Goal: Information Seeking & Learning: Learn about a topic

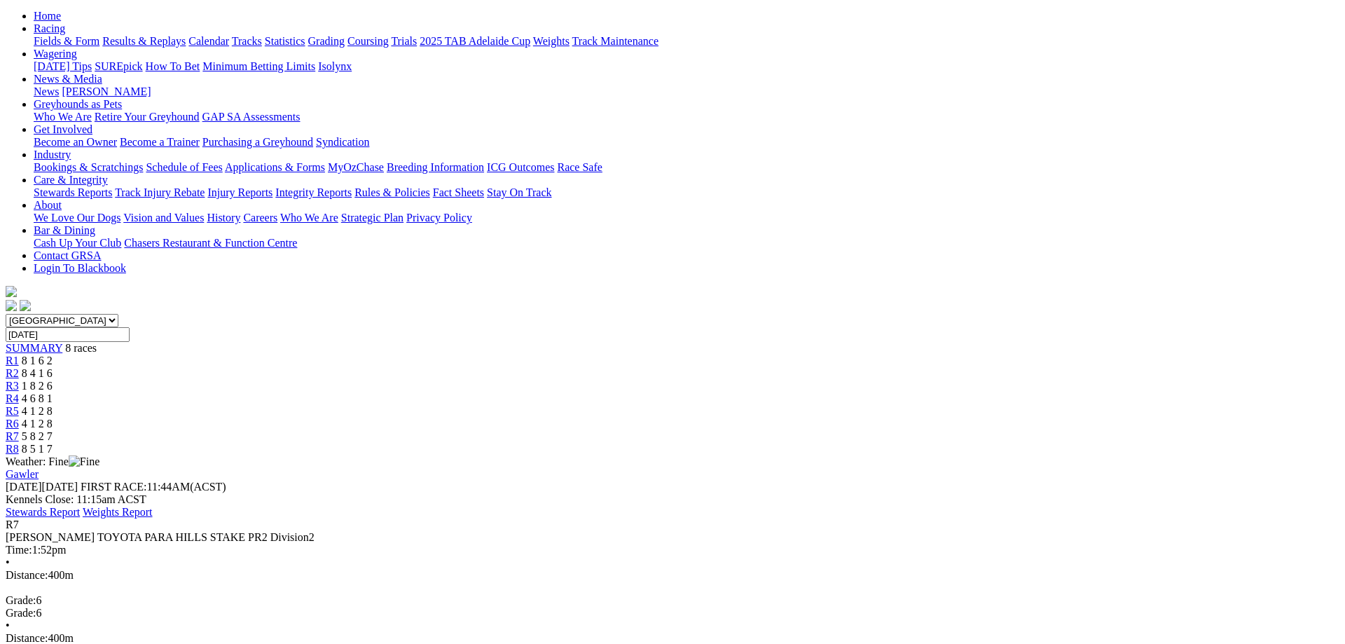
scroll to position [214, 0]
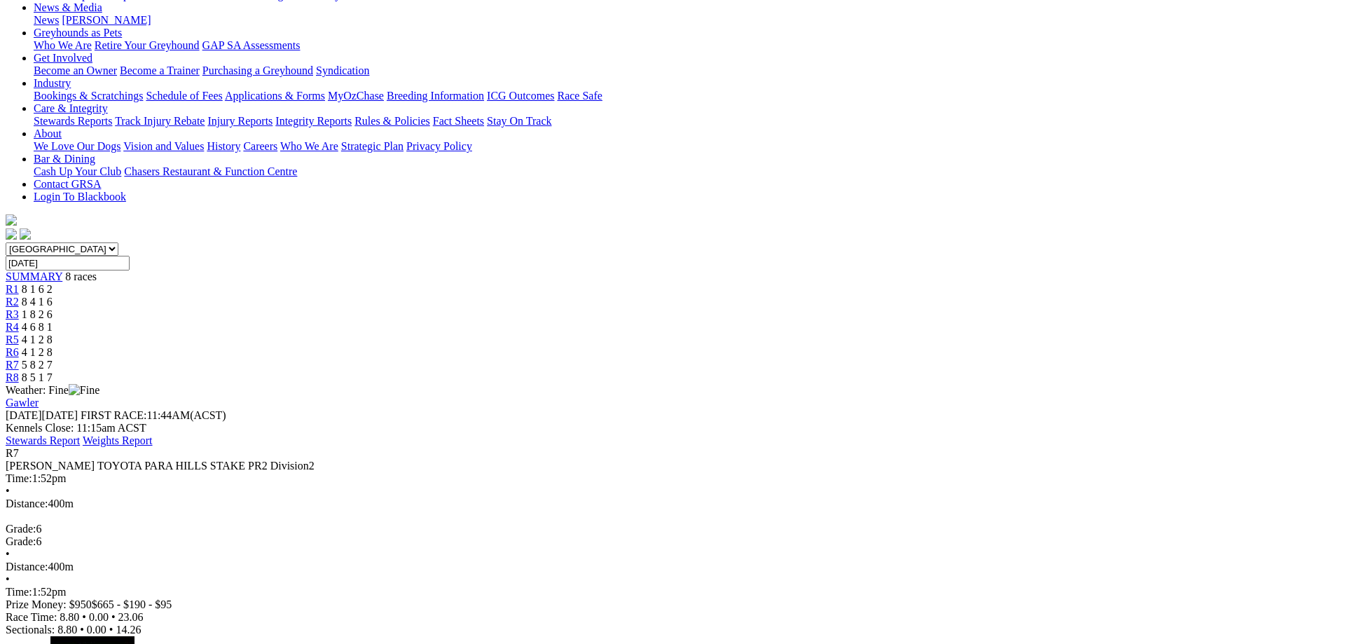
click at [53, 371] on span "8 5 1 7" at bounding box center [37, 377] width 31 height 12
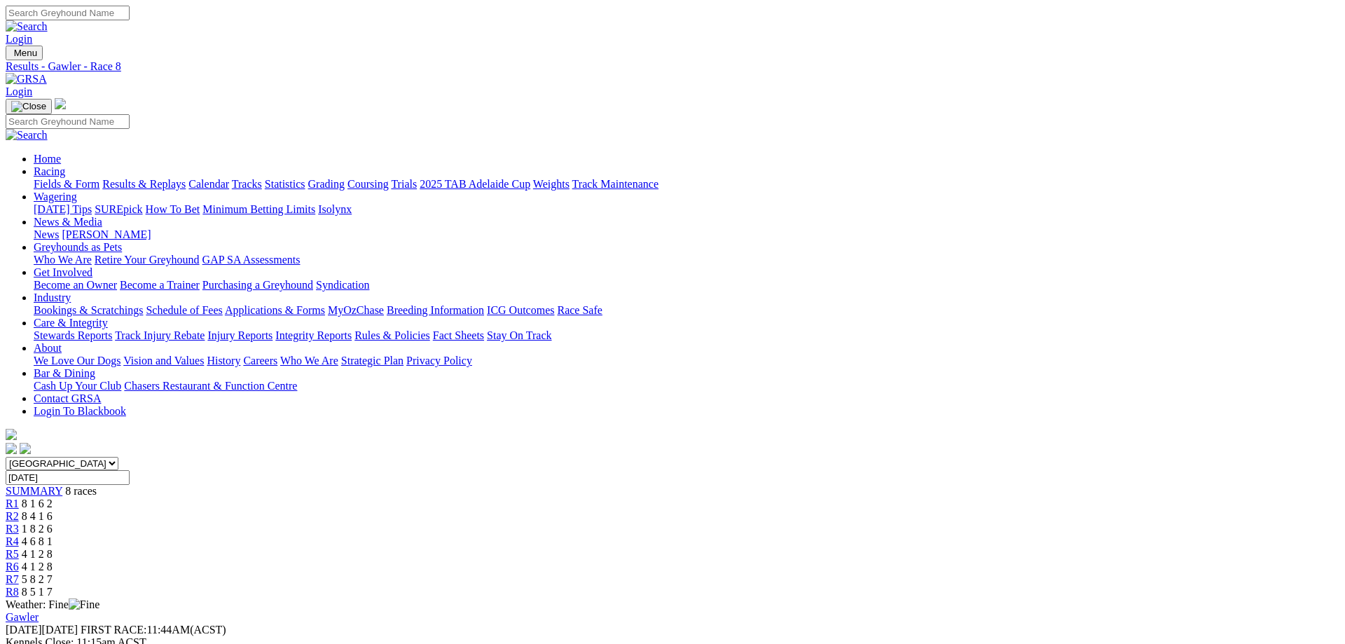
click at [99, 178] on link "Fields & Form" at bounding box center [67, 184] width 66 height 12
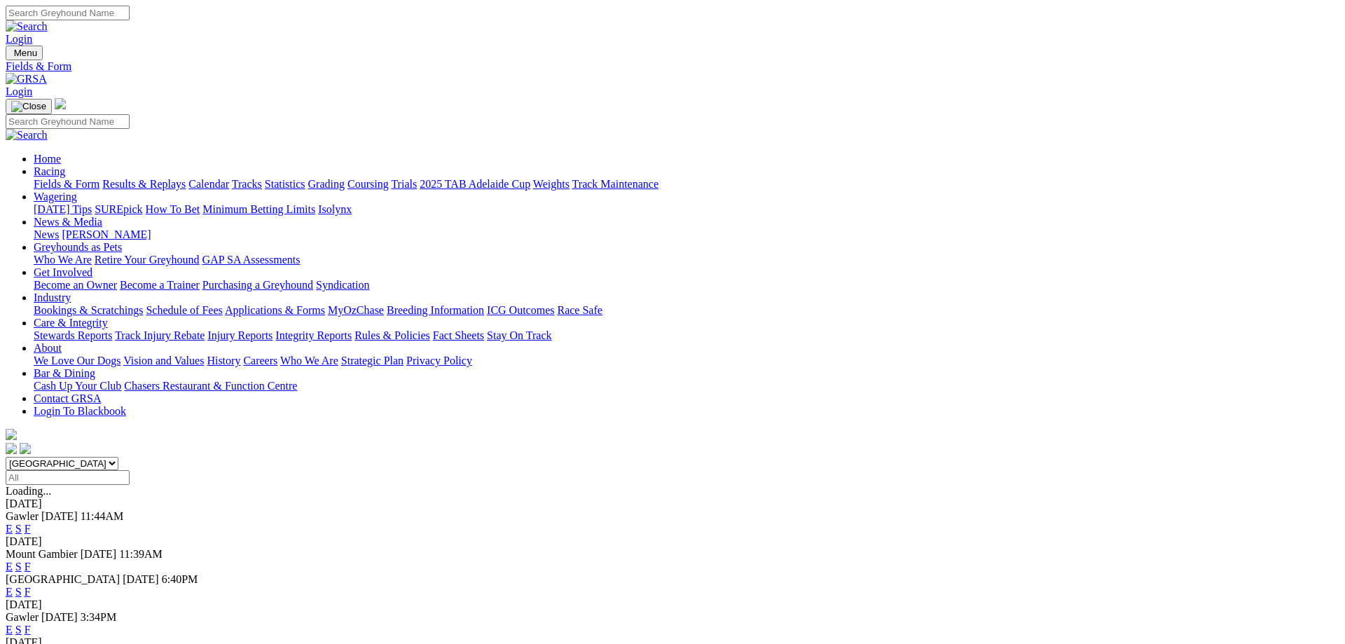
click at [31, 623] on link "F" at bounding box center [28, 629] width 6 height 12
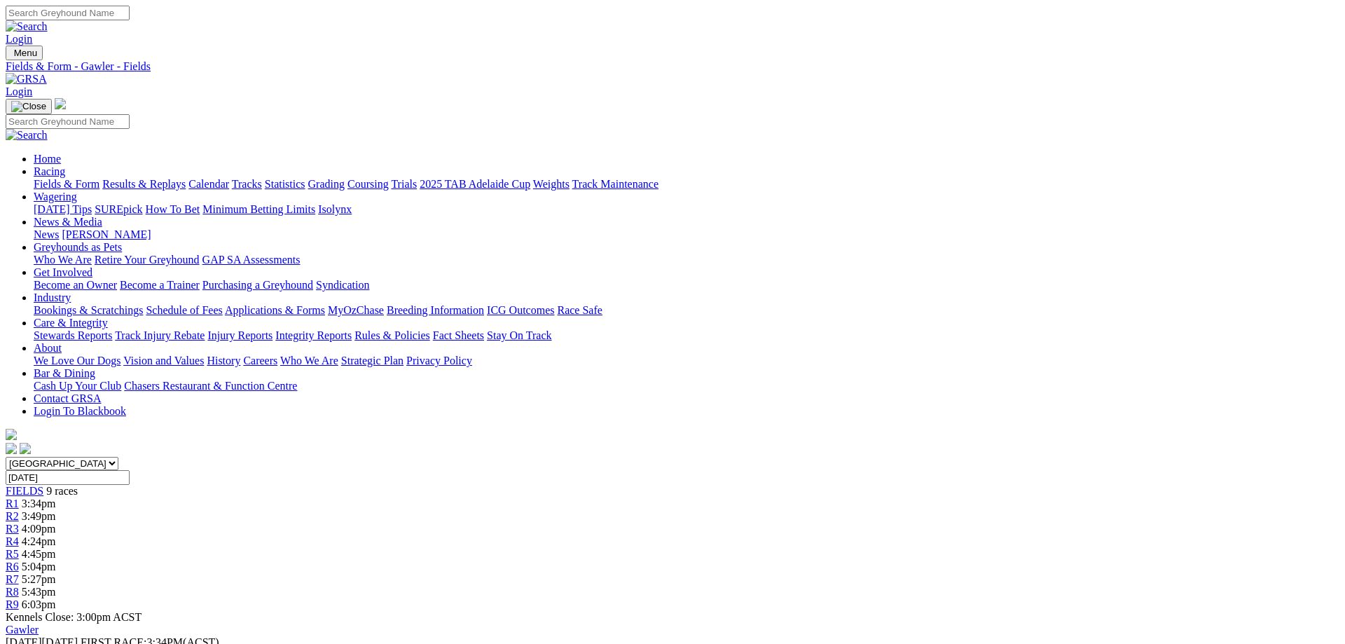
click at [99, 178] on link "Fields & Form" at bounding box center [67, 184] width 66 height 12
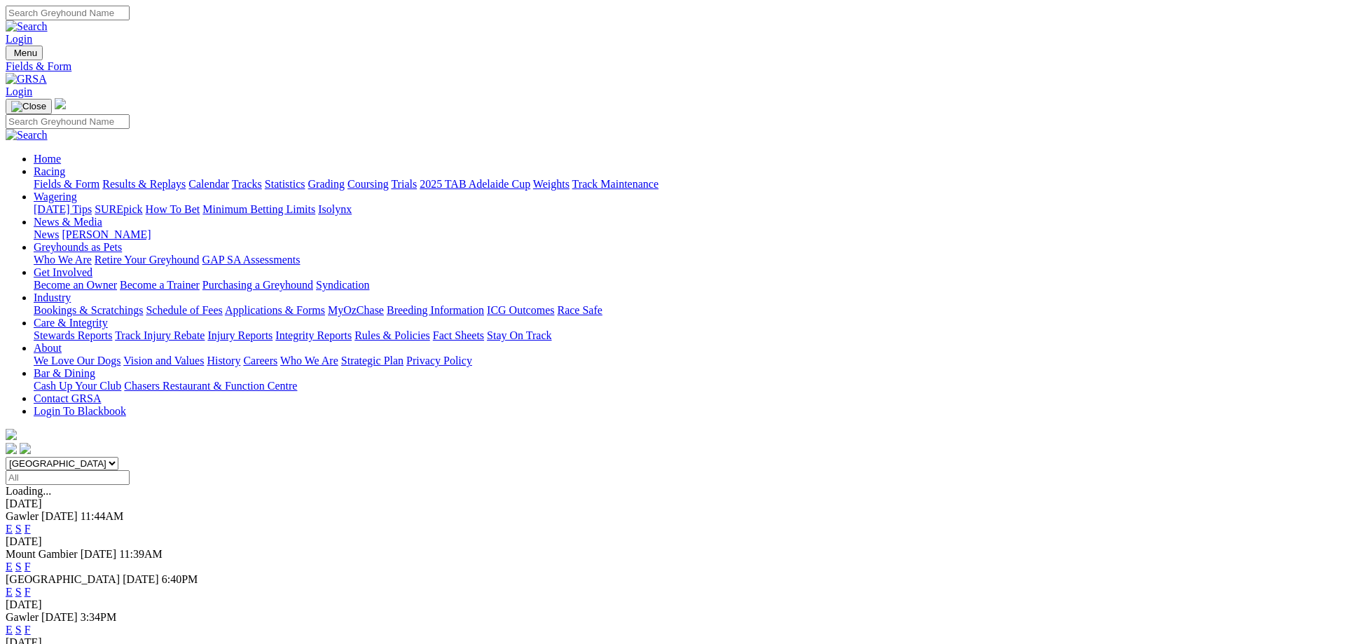
click at [31, 586] on link "F" at bounding box center [28, 592] width 6 height 12
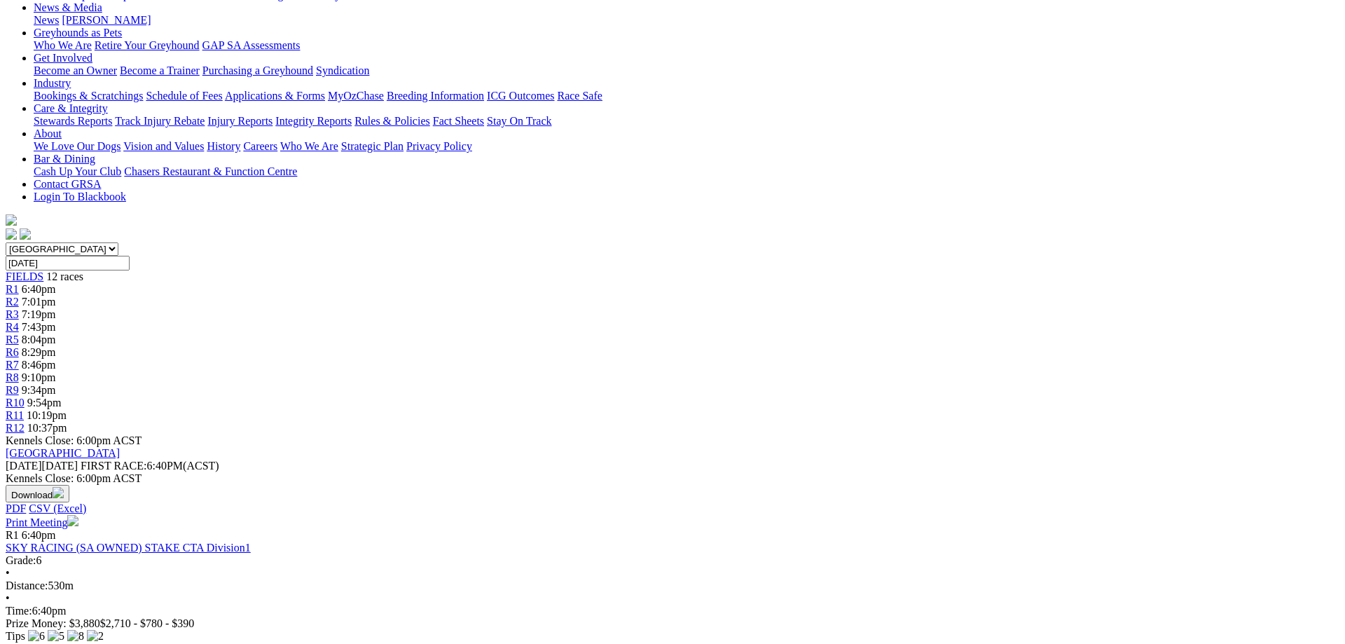
scroll to position [71, 0]
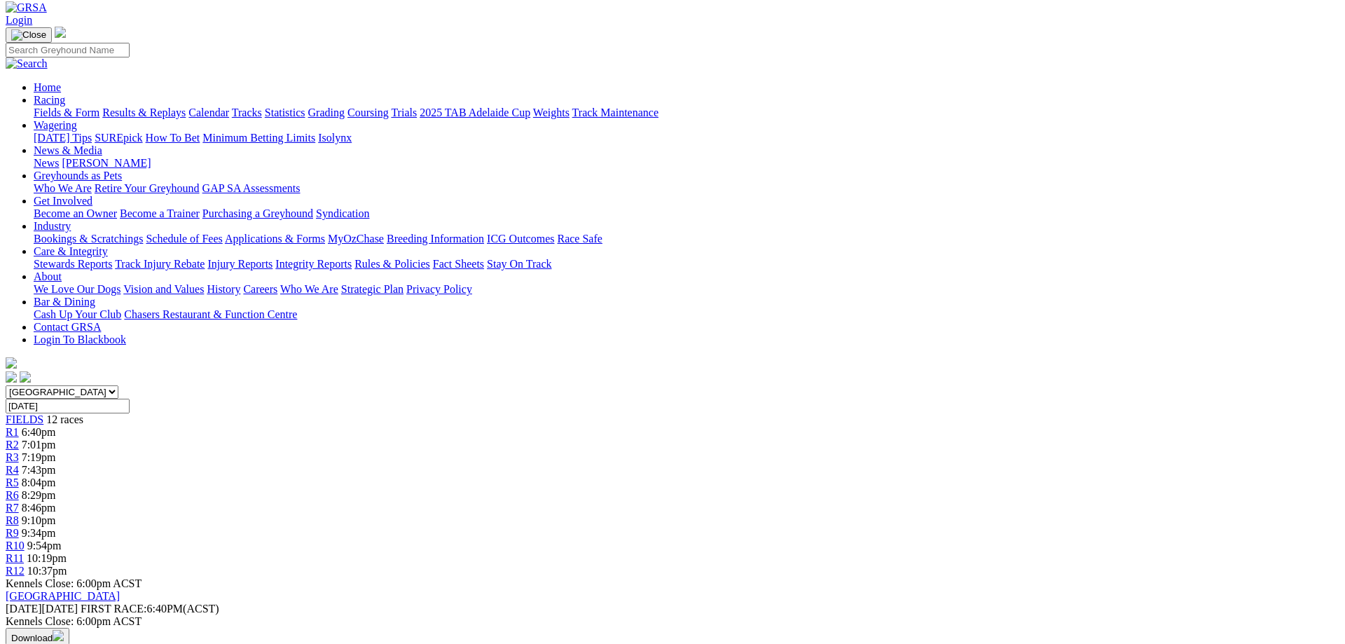
click at [336, 426] on div "R1 6:40pm" at bounding box center [673, 432] width 1334 height 13
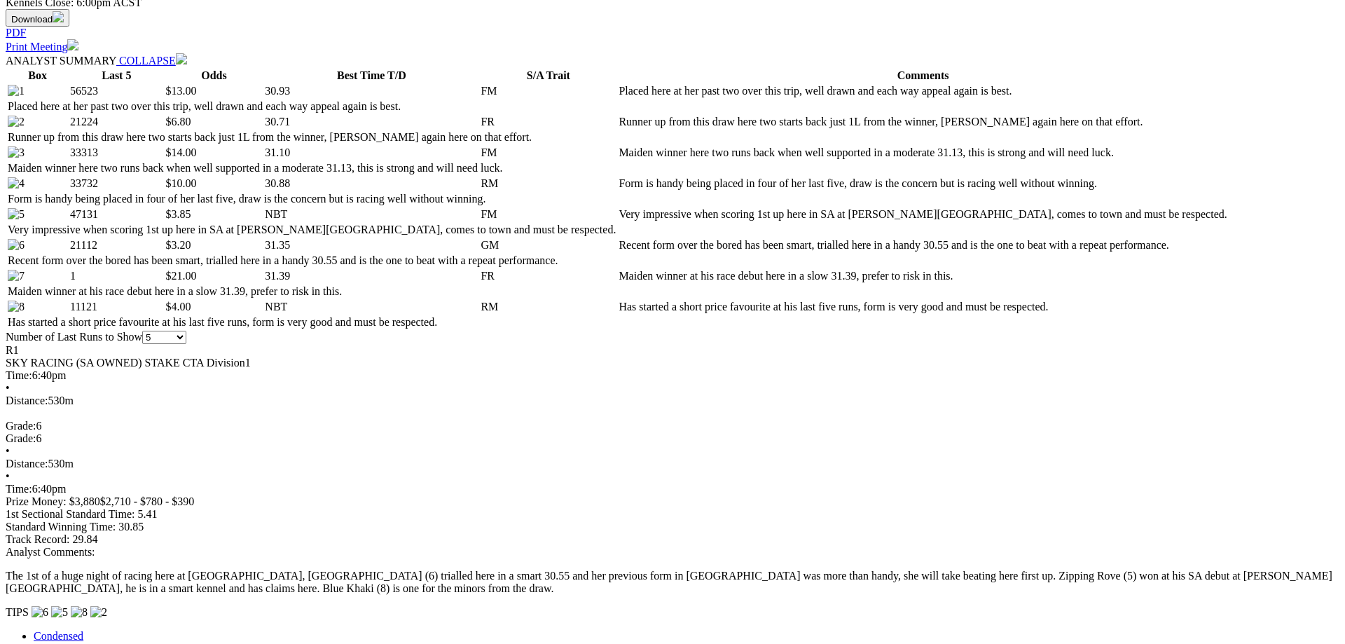
scroll to position [715, 0]
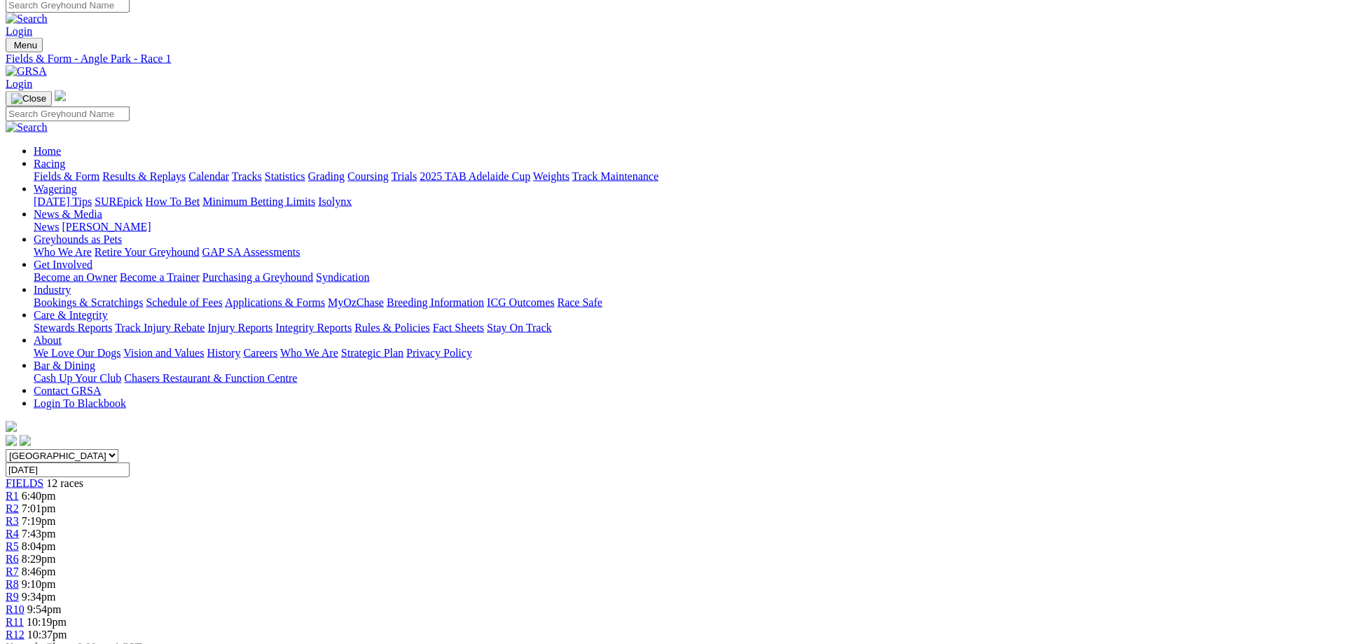
scroll to position [0, 0]
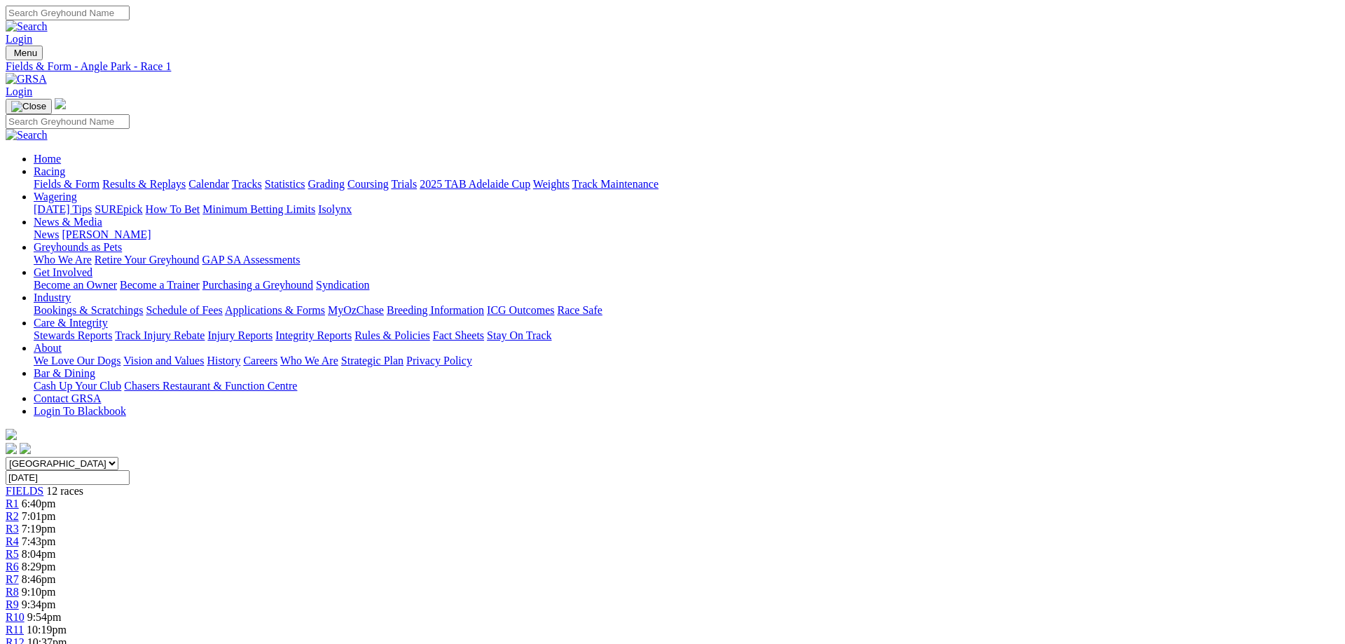
click at [43, 485] on span "FIELDS" at bounding box center [25, 491] width 38 height 12
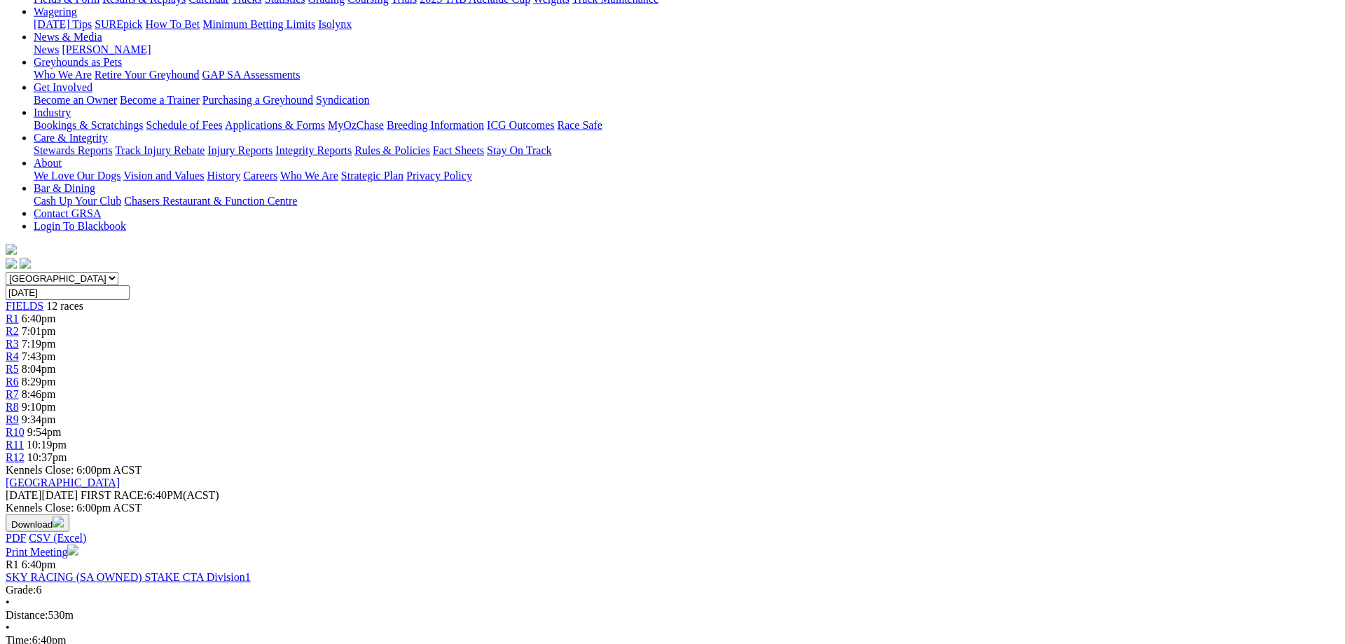
scroll to position [71, 0]
